Goal: Task Accomplishment & Management: Complete application form

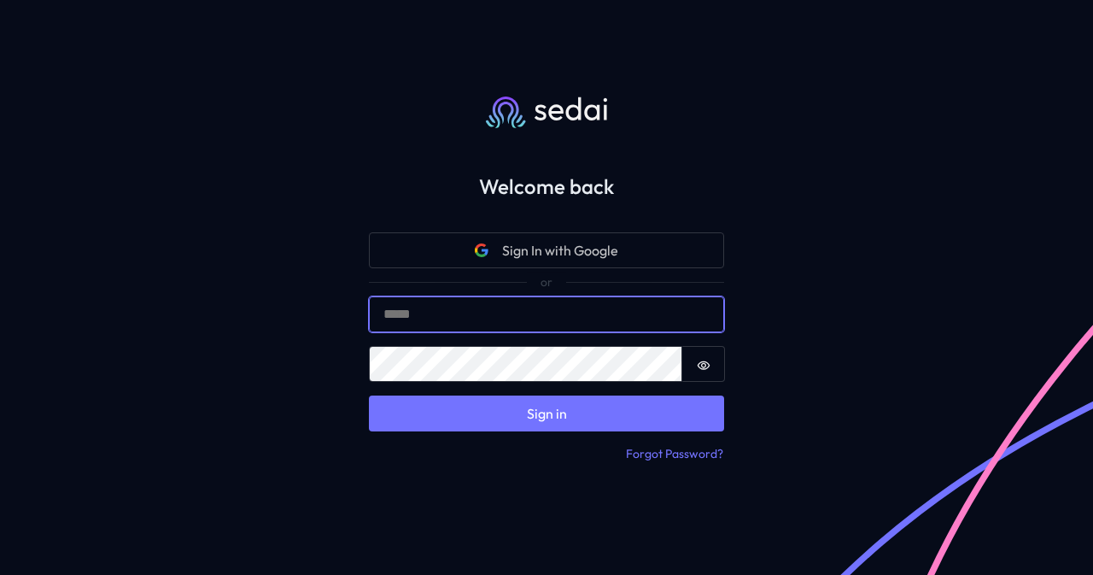
click at [481, 312] on input "Email" at bounding box center [546, 314] width 355 height 36
type input "**********"
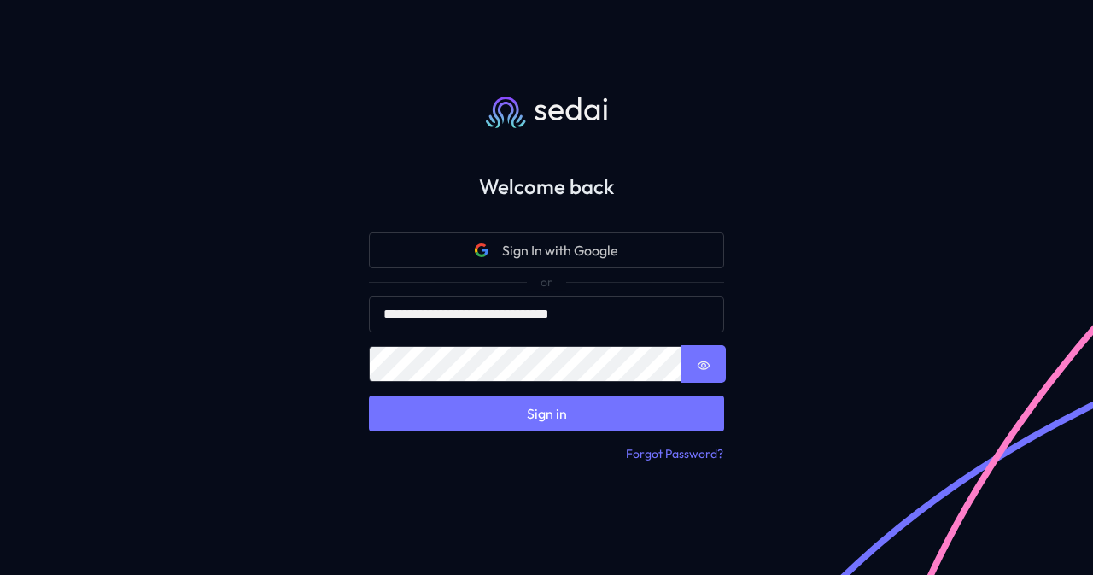
click at [700, 370] on icon "Show password" at bounding box center [704, 366] width 14 height 14
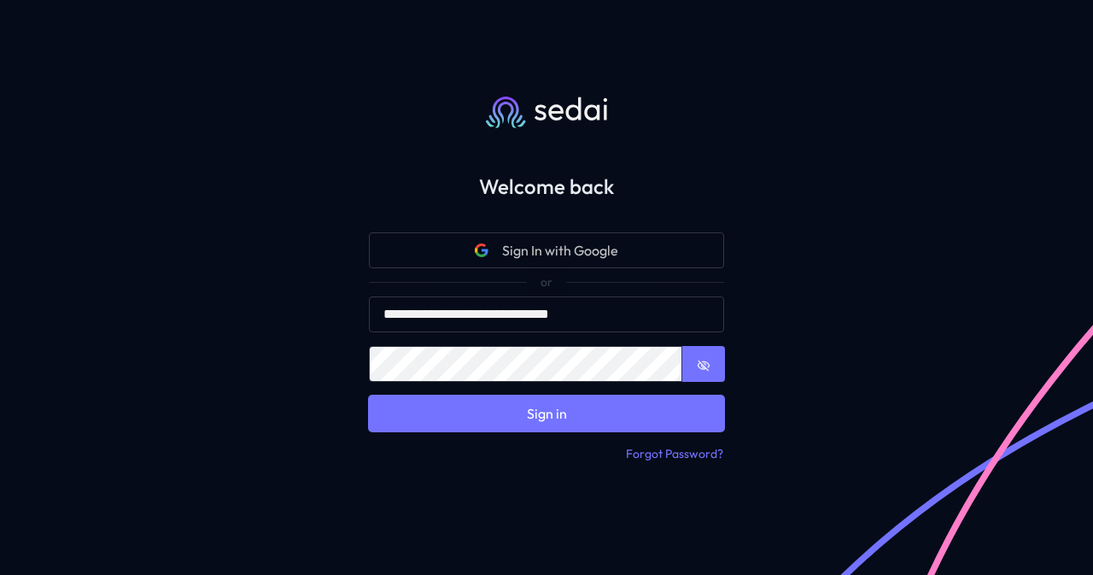
click at [574, 411] on button "Sign in" at bounding box center [546, 413] width 355 height 36
